Goal: Transaction & Acquisition: Download file/media

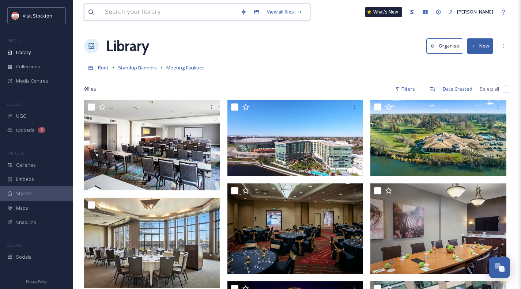
click at [125, 12] on input at bounding box center [169, 12] width 136 height 16
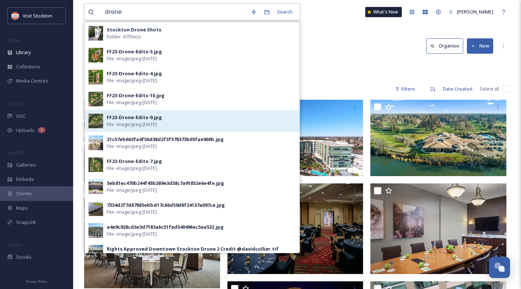
type input "drone"
click at [122, 120] on div "FF23-Drone-Edits-9.jpg" at bounding box center [134, 117] width 55 height 7
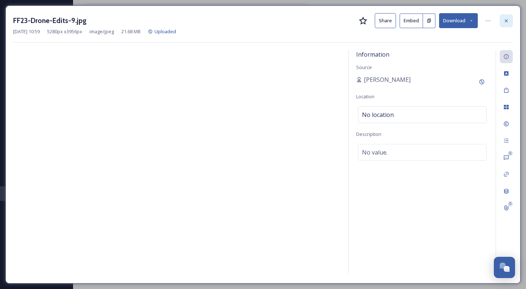
click at [506, 21] on icon at bounding box center [506, 20] width 3 height 3
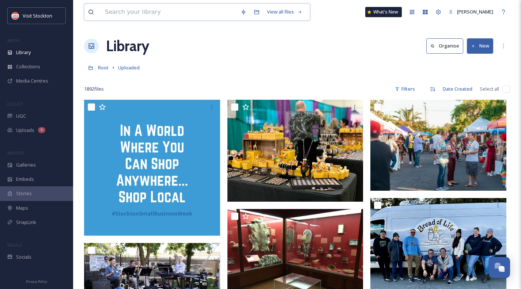
click at [149, 13] on input at bounding box center [169, 12] width 136 height 16
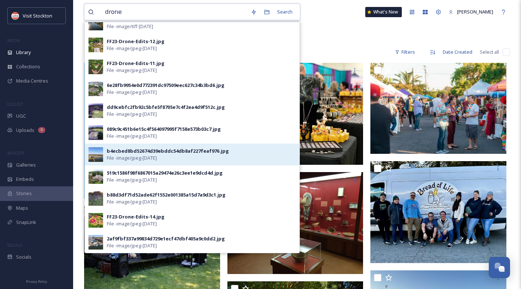
scroll to position [73, 0]
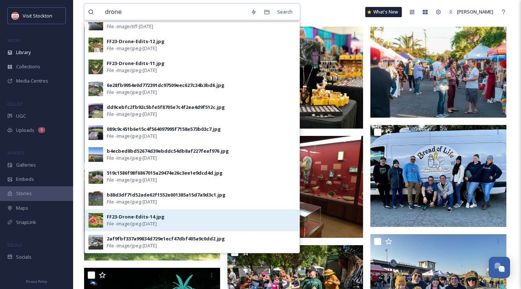
type input "drone"
click at [135, 218] on div "FF23-Drone-Edits-14.jpg" at bounding box center [136, 216] width 58 height 7
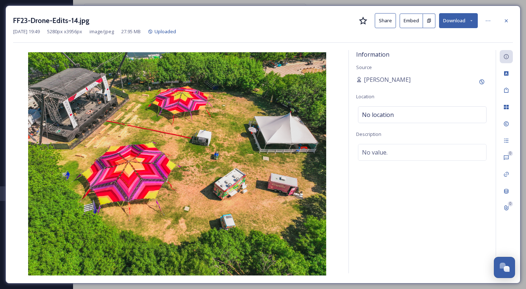
click at [464, 19] on button "Download" at bounding box center [458, 20] width 39 height 15
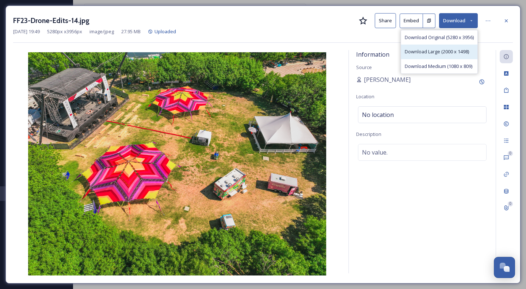
click at [447, 50] on span "Download Large (2000 x 1498)" at bounding box center [437, 51] width 64 height 7
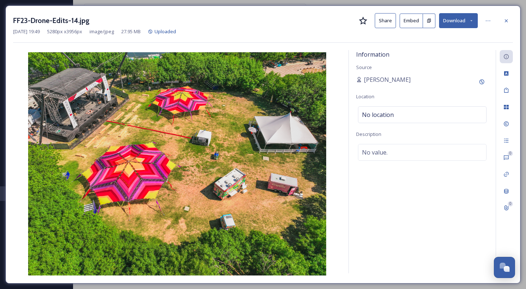
click at [498, 21] on div "FF23-Drone-Edits-14.jpg Share Embed Download" at bounding box center [263, 20] width 500 height 15
click at [508, 20] on icon at bounding box center [506, 21] width 6 height 6
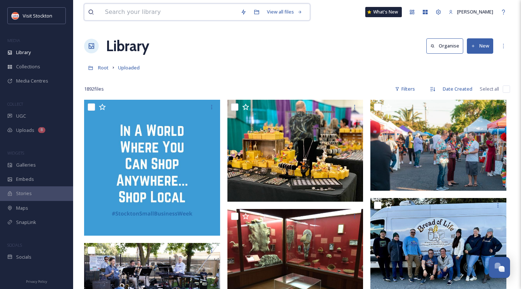
click at [154, 12] on input at bounding box center [169, 12] width 136 height 16
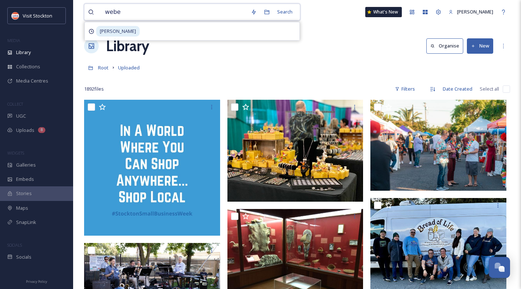
type input "[PERSON_NAME]"
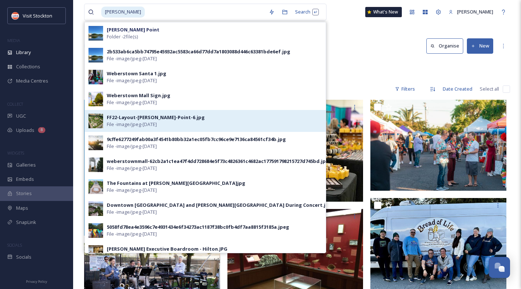
click at [141, 122] on span "File - image/jpeg - [DATE]" at bounding box center [132, 124] width 50 height 7
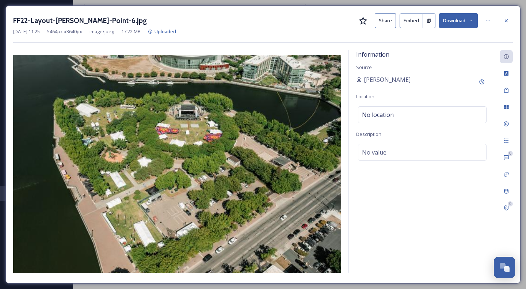
click at [156, 12] on div "FF22-Layout-[PERSON_NAME]-Point-6.jpg Share Embed Download [DATE] 11:25 5464 px…" at bounding box center [262, 144] width 515 height 278
click at [504, 21] on icon at bounding box center [506, 21] width 6 height 6
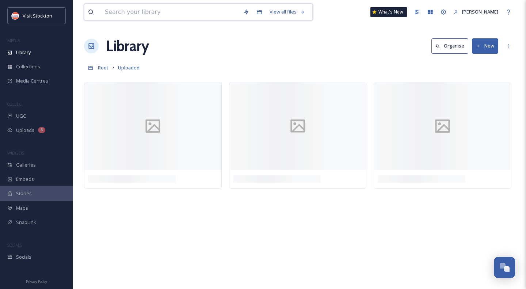
click at [115, 11] on input at bounding box center [170, 12] width 138 height 16
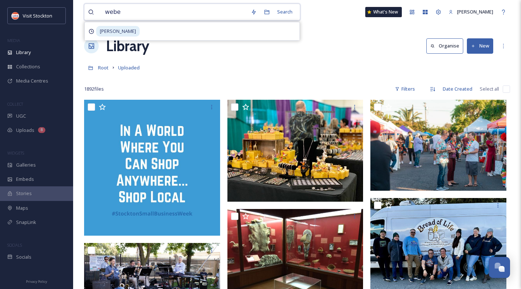
type input "[PERSON_NAME]"
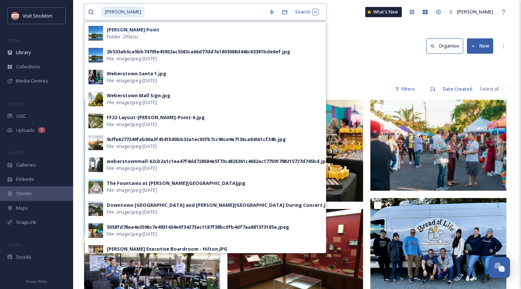
drag, startPoint x: 130, startPoint y: 9, endPoint x: 80, endPoint y: 14, distance: 50.0
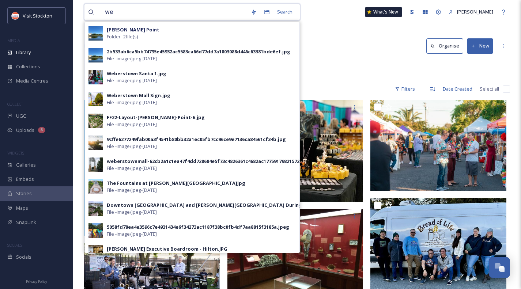
type input "w"
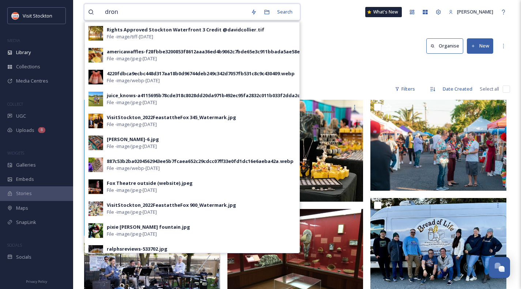
type input "drone"
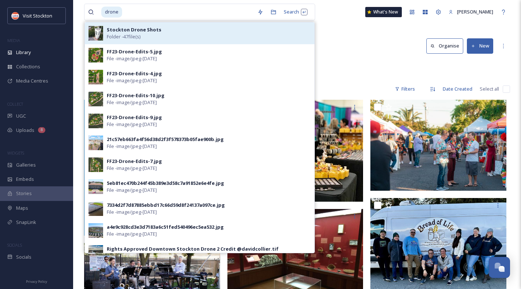
click at [121, 25] on div "Stockton Drone Shots Folder - 47 file(s)" at bounding box center [199, 33] width 229 height 22
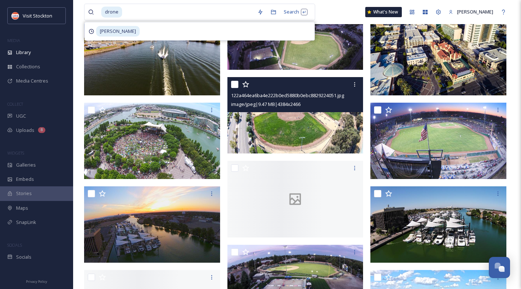
scroll to position [475, 0]
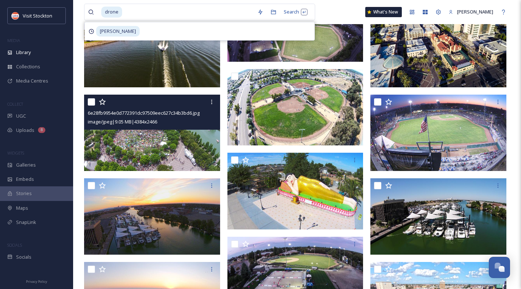
click at [166, 151] on img at bounding box center [152, 133] width 136 height 76
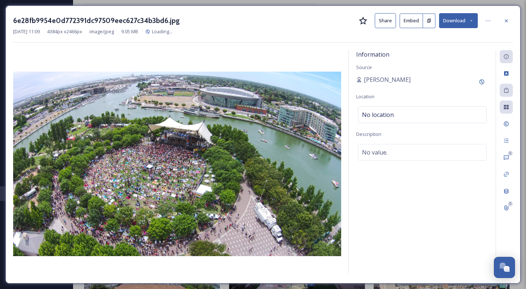
click at [457, 22] on button "Download" at bounding box center [458, 20] width 39 height 15
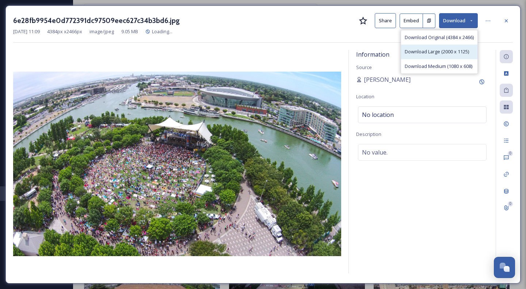
click at [442, 51] on span "Download Large (2000 x 1125)" at bounding box center [437, 51] width 64 height 7
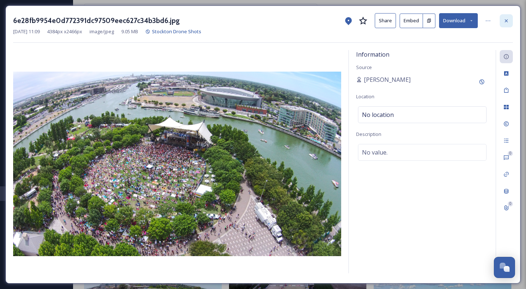
click at [510, 20] on div at bounding box center [506, 20] width 13 height 13
